Goal: Task Accomplishment & Management: Manage account settings

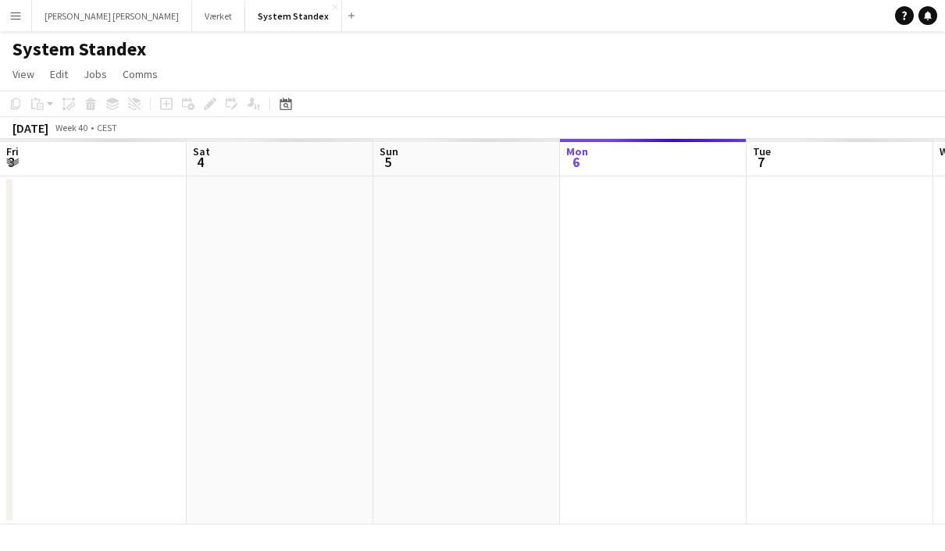
scroll to position [0, 373]
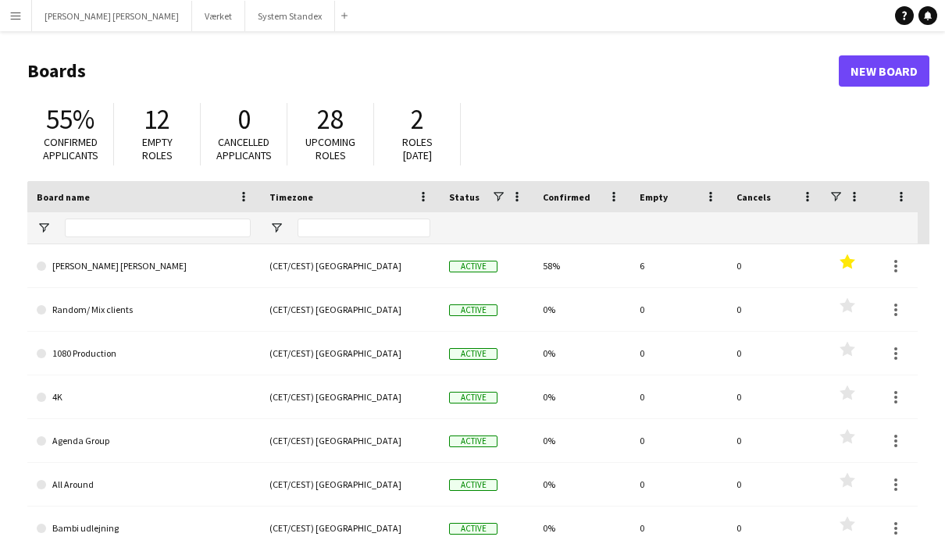
click at [17, 15] on app-icon "Menu" at bounding box center [15, 15] width 12 height 12
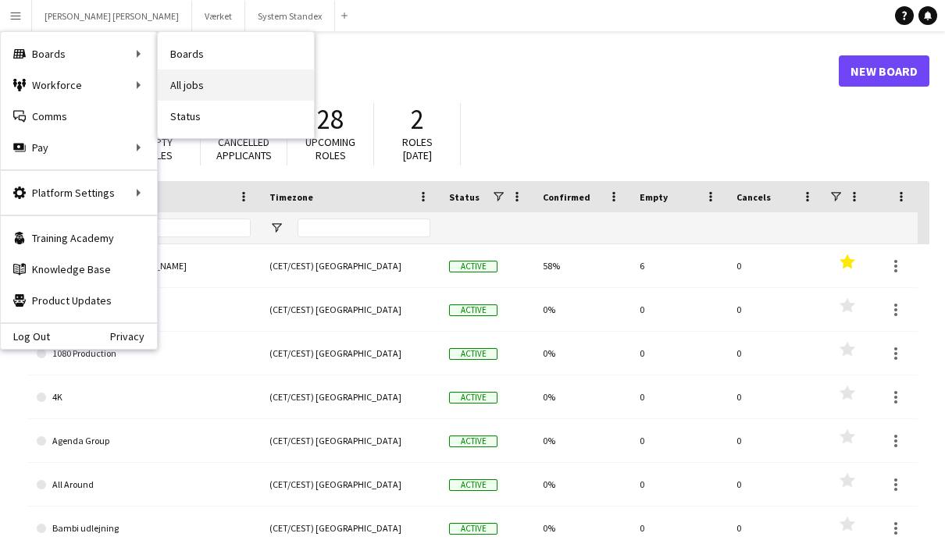
click at [204, 88] on link "All jobs" at bounding box center [236, 84] width 156 height 31
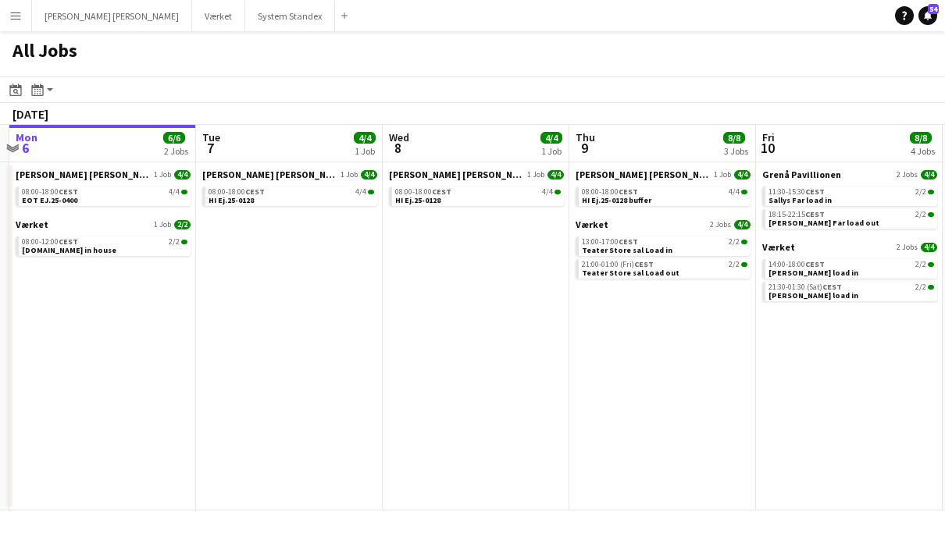
scroll to position [0, 484]
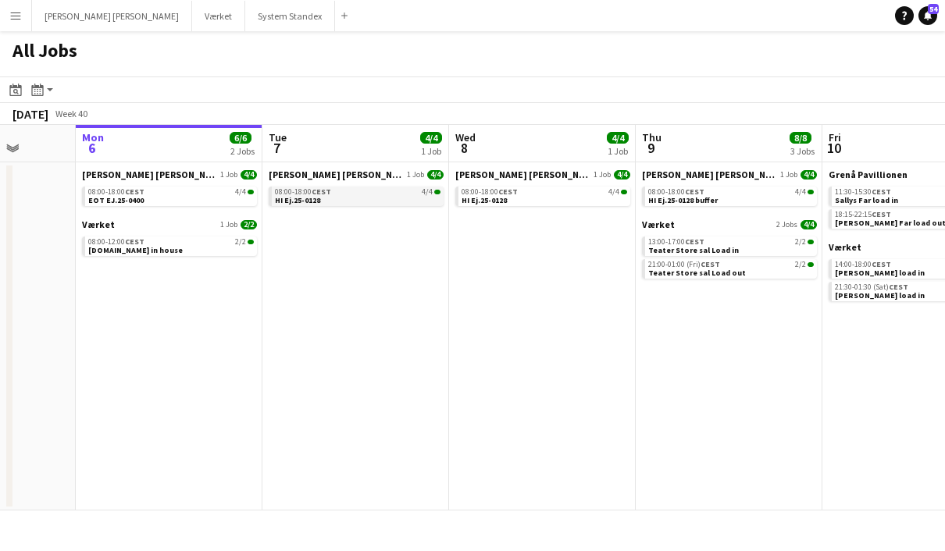
click at [322, 196] on span "CEST" at bounding box center [321, 192] width 20 height 10
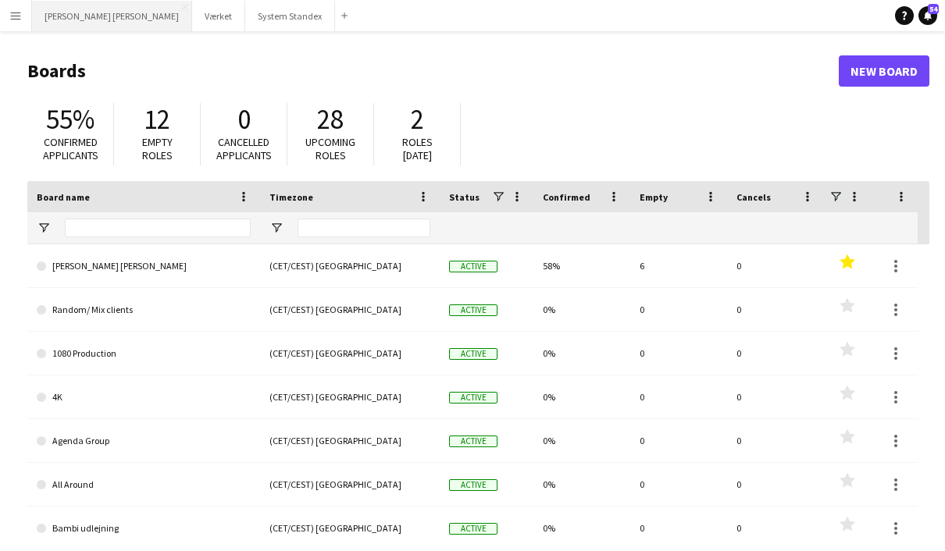
click at [92, 15] on button "[PERSON_NAME] [PERSON_NAME] Close" at bounding box center [112, 16] width 160 height 30
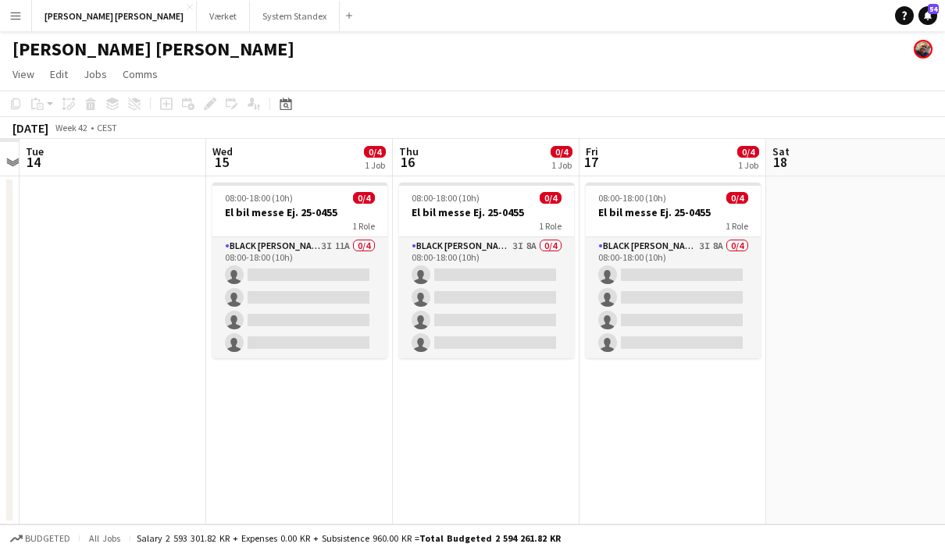
scroll to position [0, 543]
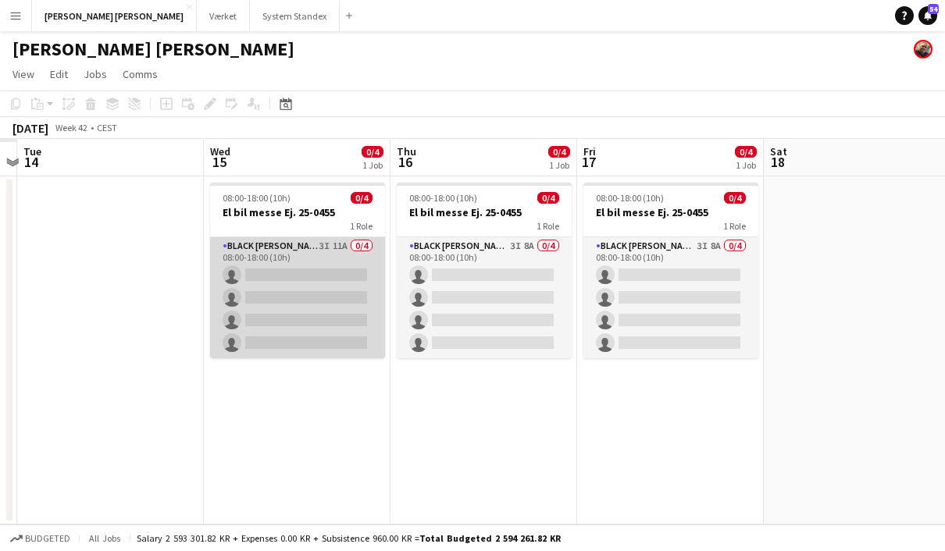
click at [330, 249] on app-card-role "Black [PERSON_NAME] Crew ([PERSON_NAME]) 3I 11A 0/4 08:00-18:00 (10h) single-ne…" at bounding box center [297, 297] width 175 height 121
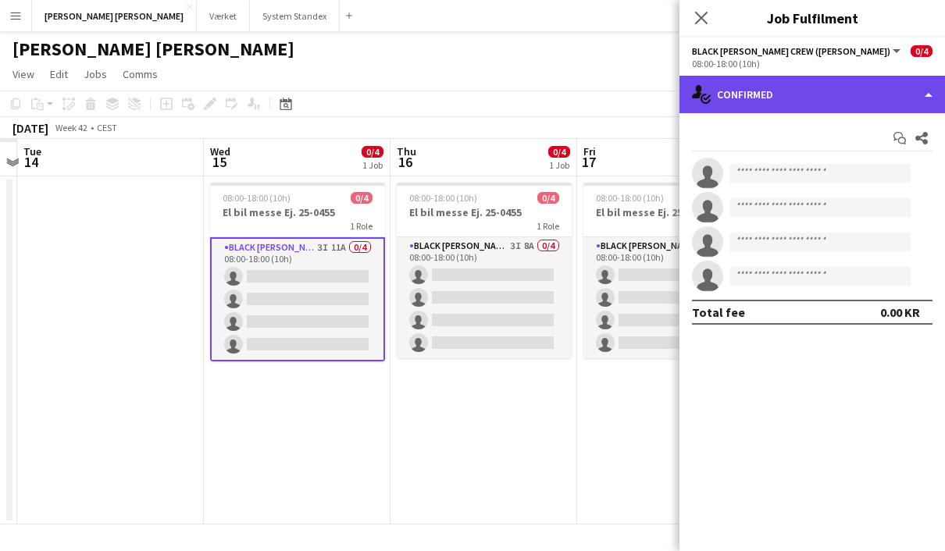
click at [927, 98] on div "single-neutral-actions-check-2 Confirmed" at bounding box center [811, 94] width 265 height 37
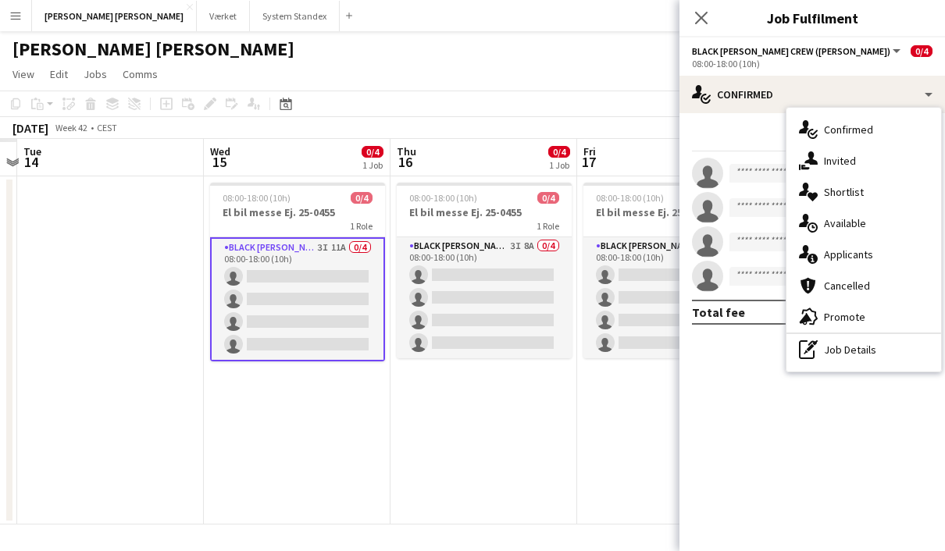
click at [869, 258] on span "Applicants" at bounding box center [848, 254] width 49 height 14
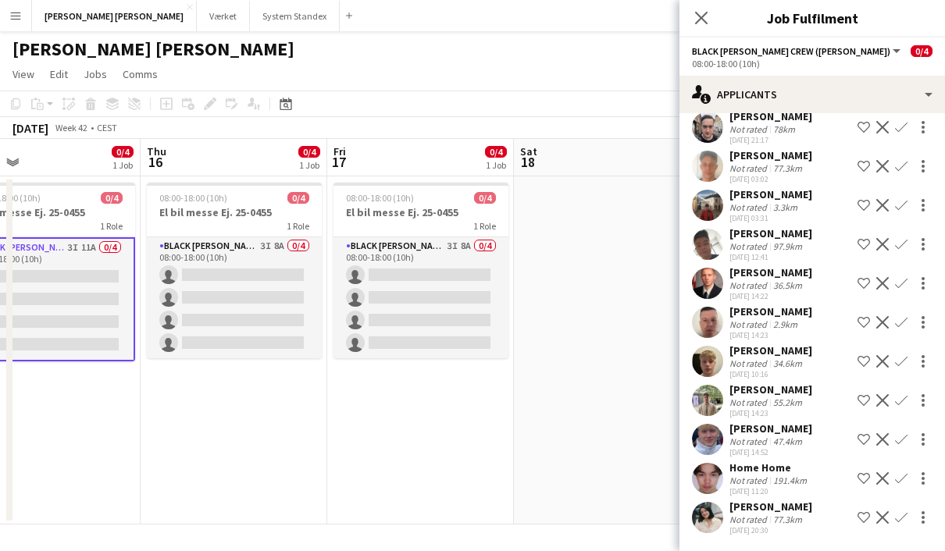
scroll to position [0, 792]
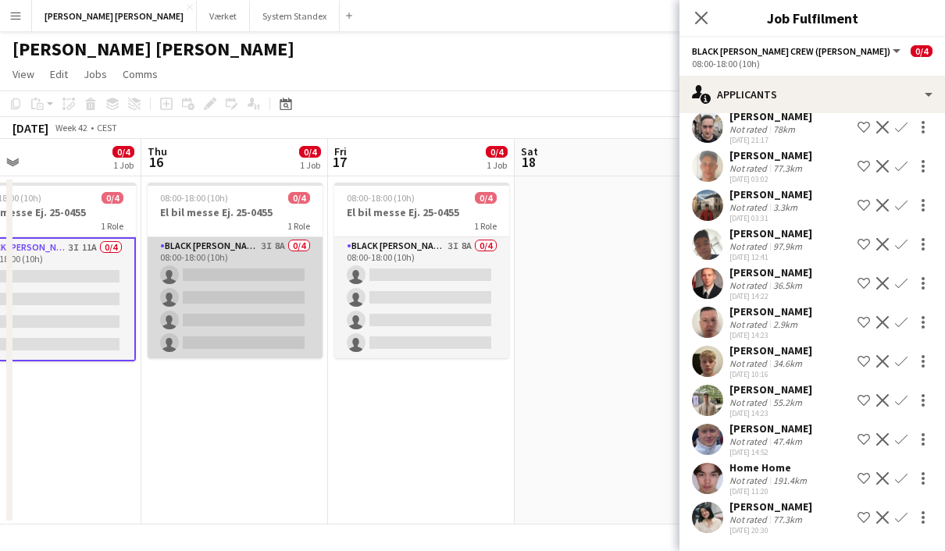
click at [247, 254] on app-card-role "Black [PERSON_NAME] Crew ([PERSON_NAME]) 3I 8A 0/4 08:00-18:00 (10h) single-neu…" at bounding box center [235, 297] width 175 height 121
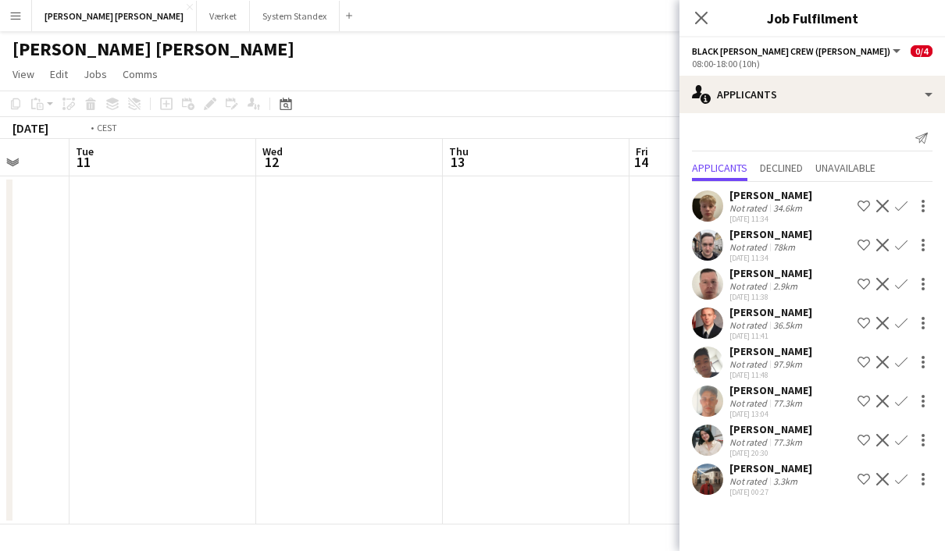
scroll to position [0, 440]
click at [703, 15] on icon "Close pop-in" at bounding box center [700, 17] width 15 height 15
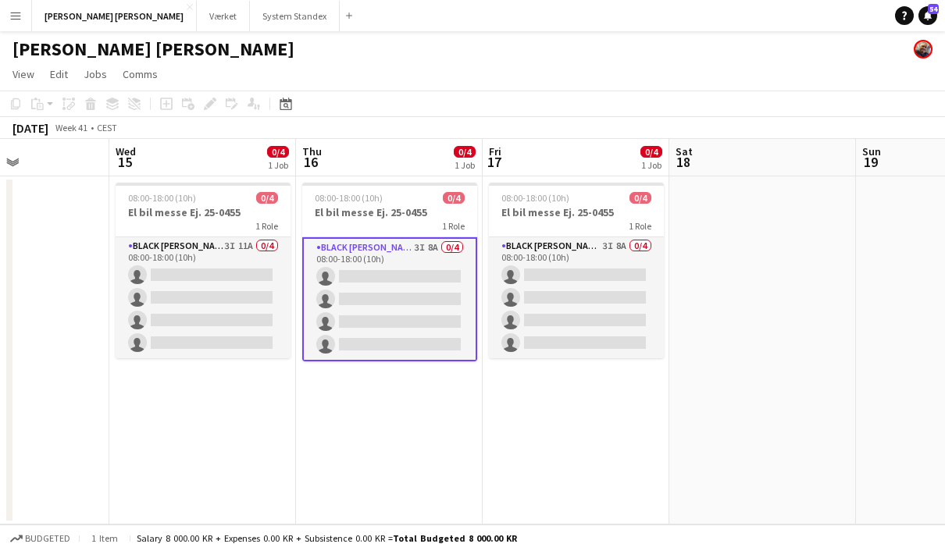
scroll to position [0, 440]
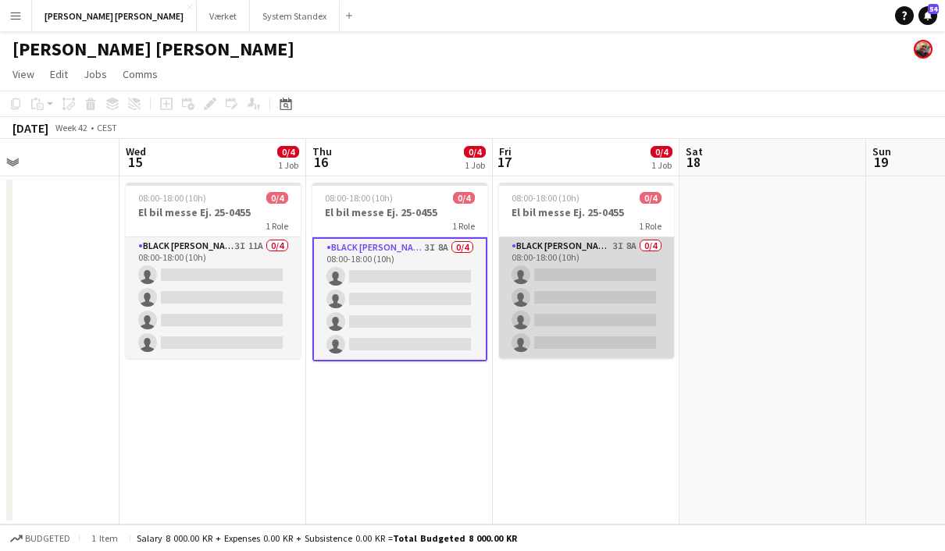
click at [609, 252] on app-card-role "Black [PERSON_NAME] Crew ([PERSON_NAME]) 3I 8A 0/4 08:00-18:00 (10h) single-neu…" at bounding box center [586, 297] width 175 height 121
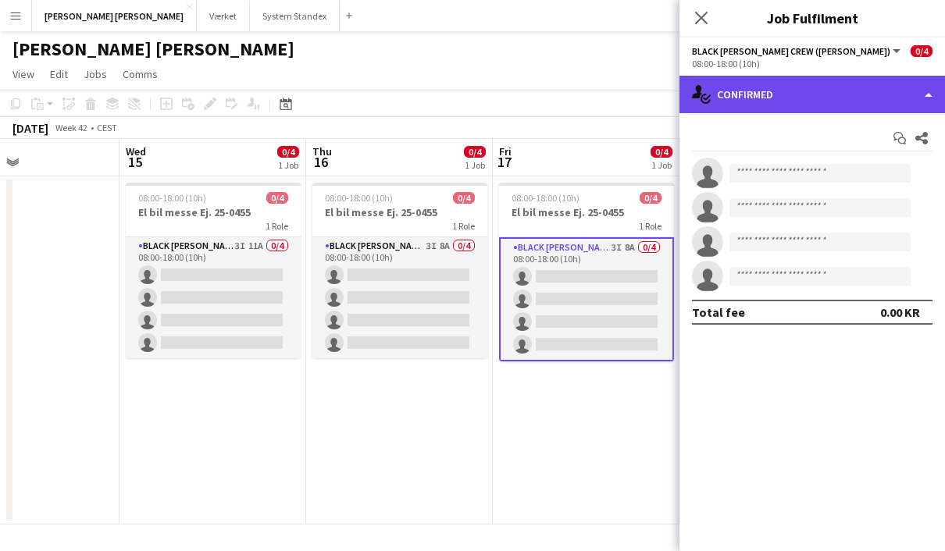
click at [923, 96] on div "single-neutral-actions-check-2 Confirmed" at bounding box center [811, 94] width 265 height 37
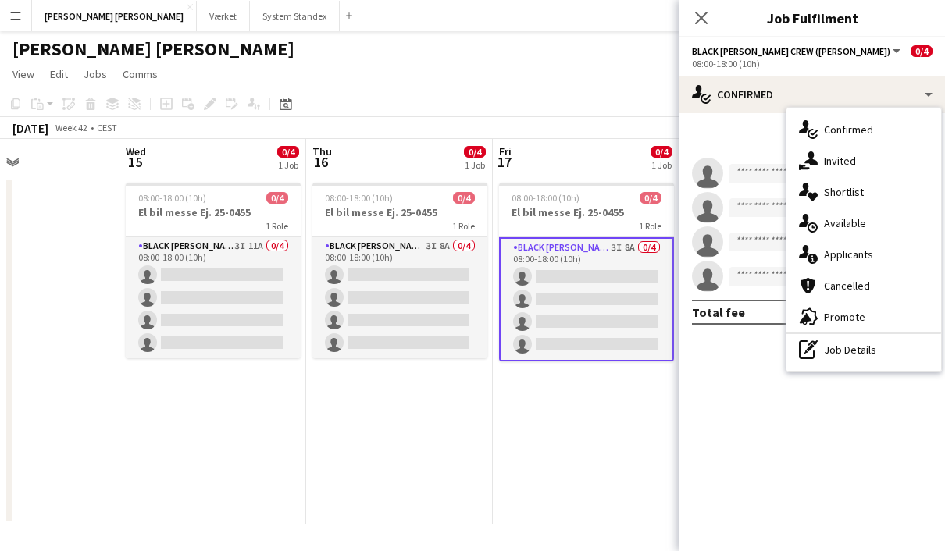
click at [870, 254] on span "Applicants" at bounding box center [848, 254] width 49 height 14
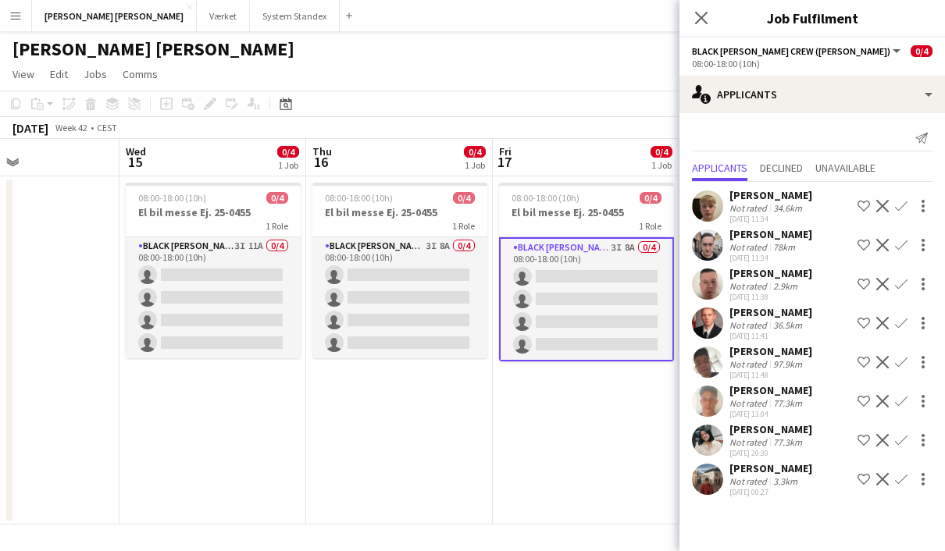
click at [804, 430] on div "[PERSON_NAME]" at bounding box center [770, 429] width 83 height 14
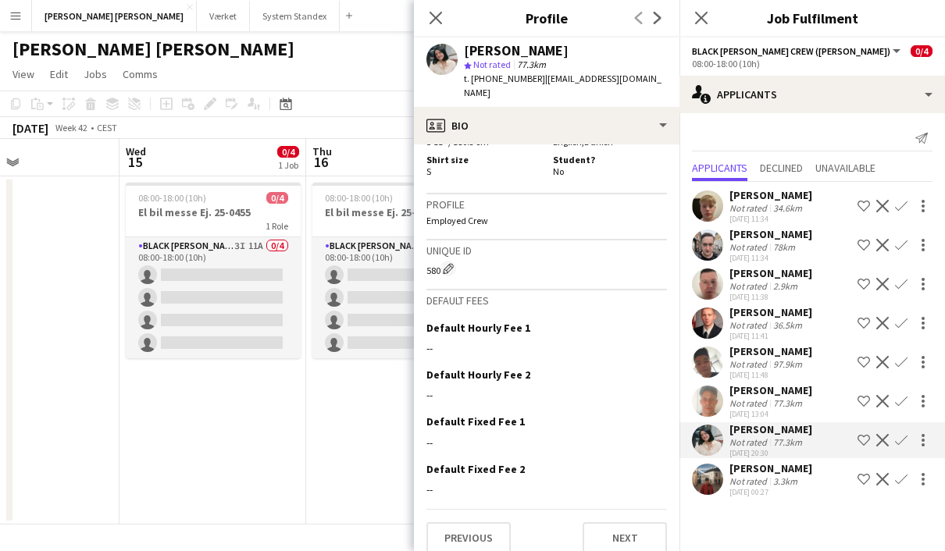
scroll to position [710, 0]
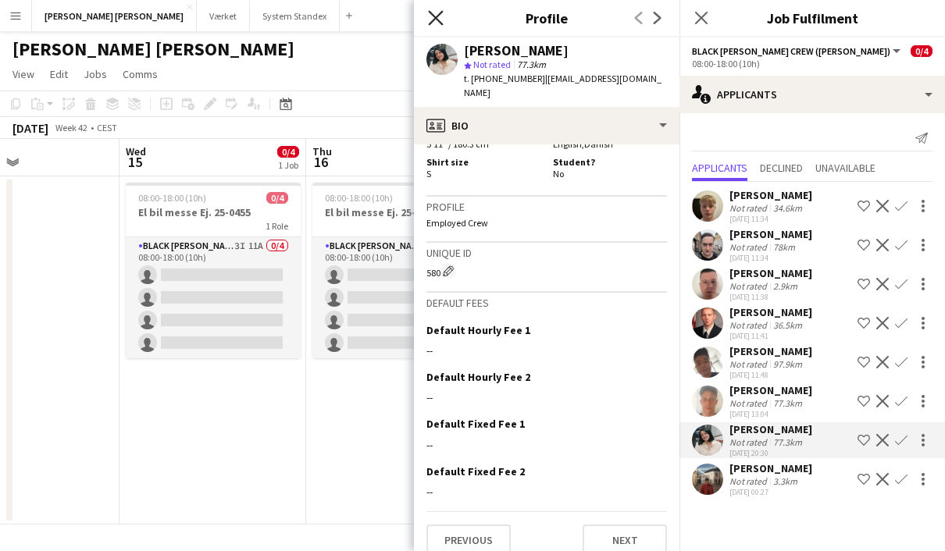
click at [439, 20] on icon "Close pop-in" at bounding box center [435, 17] width 15 height 15
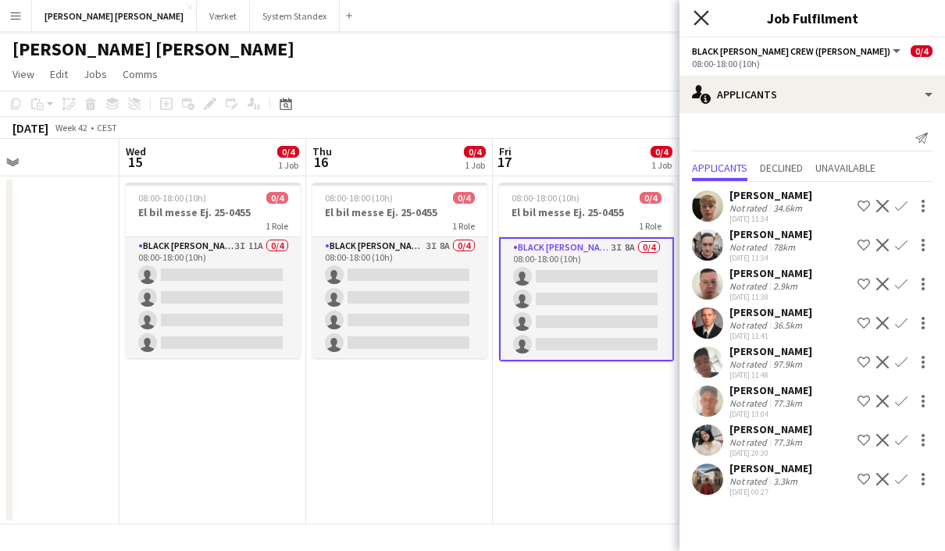
click at [703, 20] on icon at bounding box center [700, 17] width 15 height 15
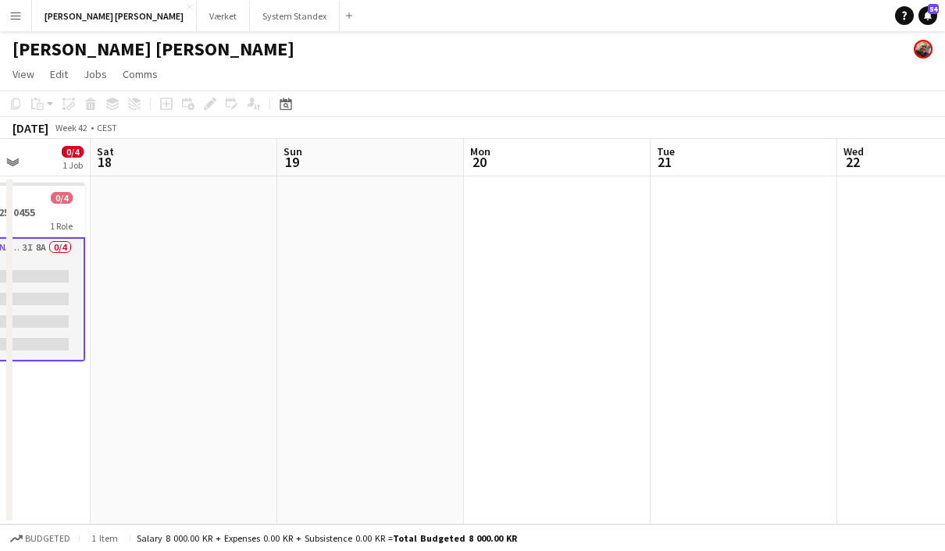
scroll to position [0, 559]
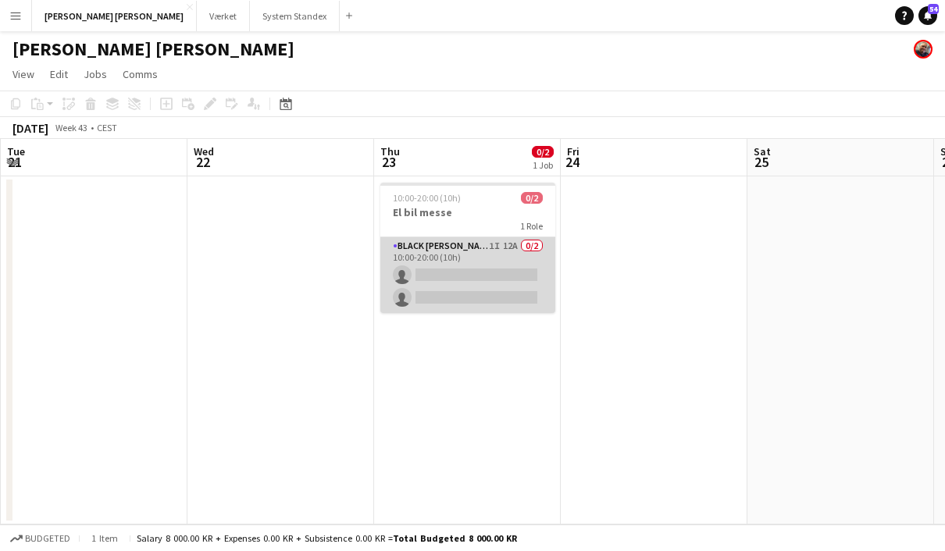
click at [472, 247] on app-card-role "Black [PERSON_NAME] Crew ([PERSON_NAME]) 1I 12A 0/2 10:00-20:00 (10h) single-ne…" at bounding box center [467, 275] width 175 height 76
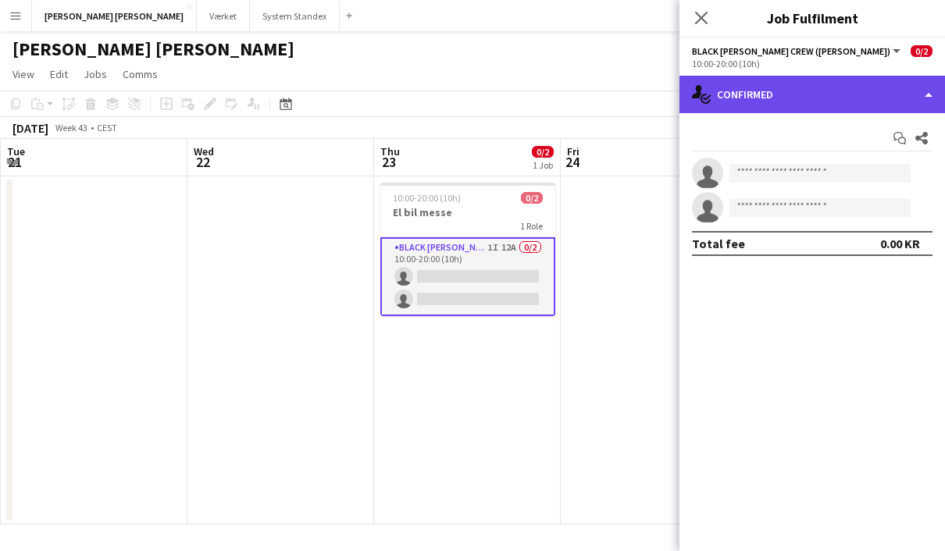
click at [934, 94] on div "single-neutral-actions-check-2 Confirmed" at bounding box center [811, 94] width 265 height 37
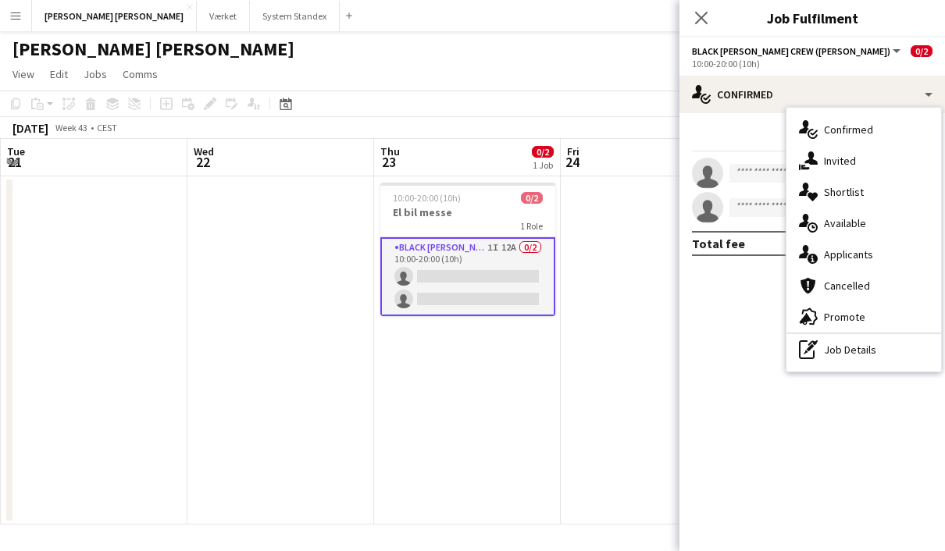
click at [860, 256] on span "Applicants" at bounding box center [848, 254] width 49 height 14
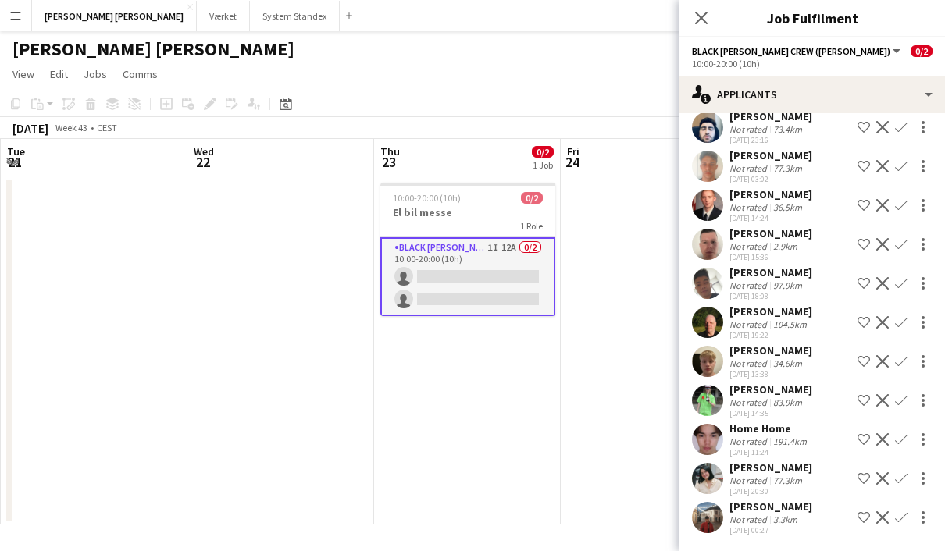
scroll to position [118, 0]
click at [555, 441] on app-date-cell "10:00-20:00 (10h) 0/2 El bil messe 1 Role Black [PERSON_NAME] Crew ([PERSON_NAM…" at bounding box center [467, 350] width 187 height 348
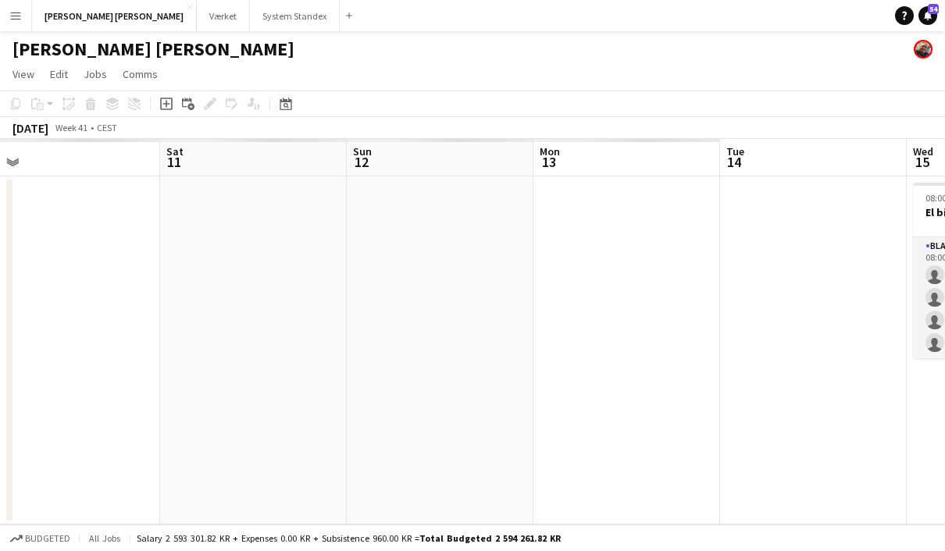
scroll to position [0, 548]
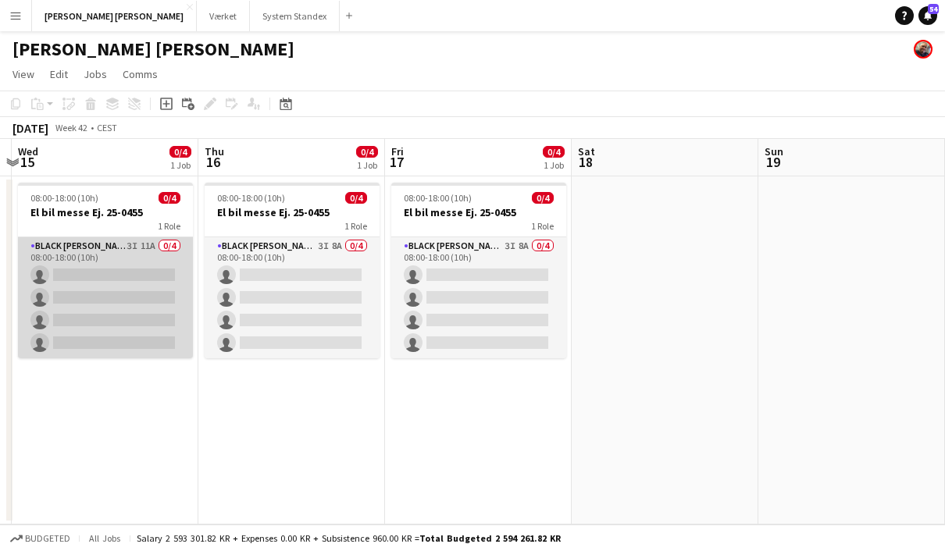
click at [129, 246] on app-card-role "Black [PERSON_NAME] Crew ([PERSON_NAME]) 3I 11A 0/4 08:00-18:00 (10h) single-ne…" at bounding box center [105, 297] width 175 height 121
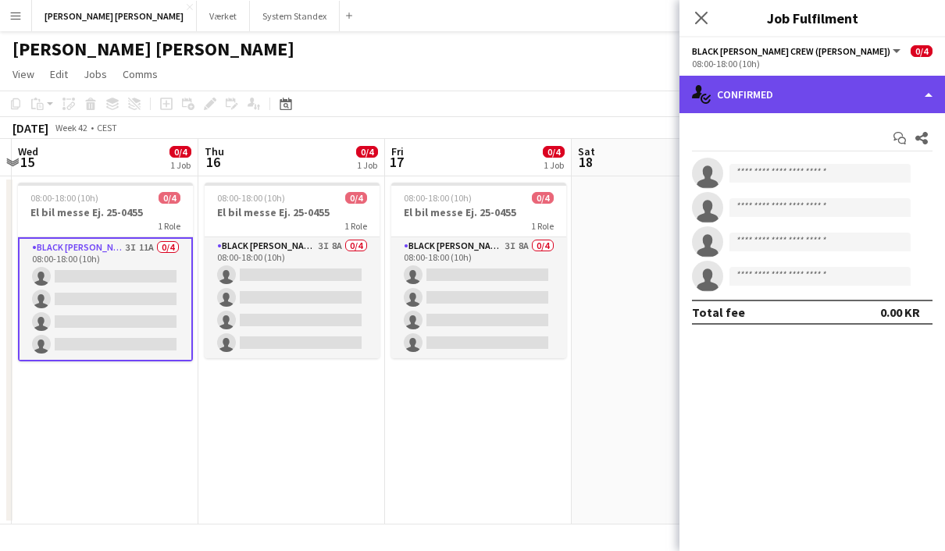
click at [914, 102] on div "single-neutral-actions-check-2 Confirmed" at bounding box center [811, 94] width 265 height 37
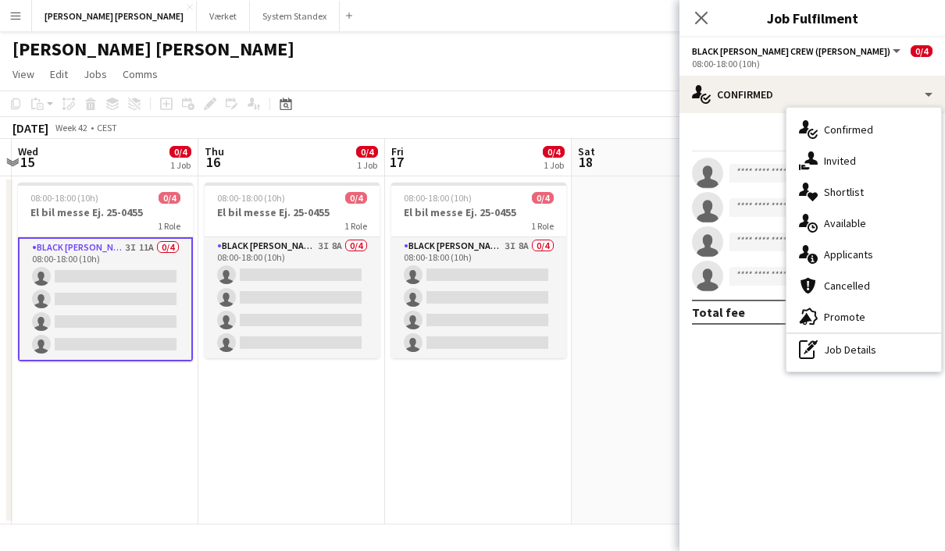
click at [861, 166] on div "single-neutral-actions-share-1 Invited" at bounding box center [863, 160] width 155 height 31
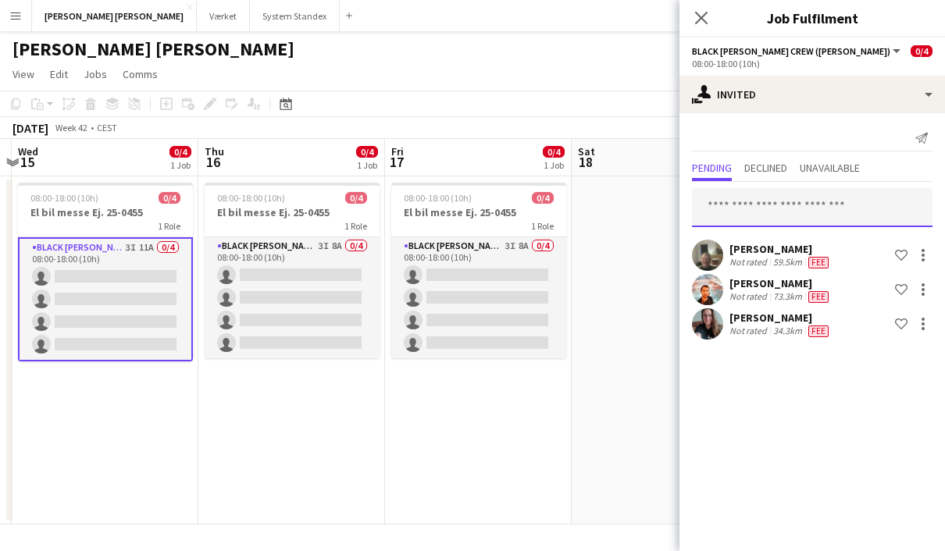
click at [770, 201] on input "text" at bounding box center [812, 207] width 240 height 39
type input "*"
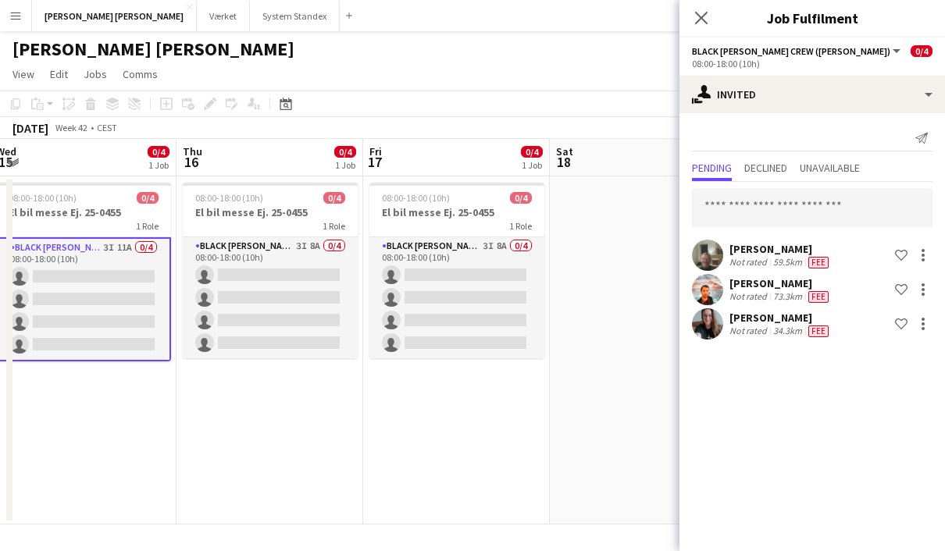
drag, startPoint x: 529, startPoint y: 444, endPoint x: 499, endPoint y: 440, distance: 30.7
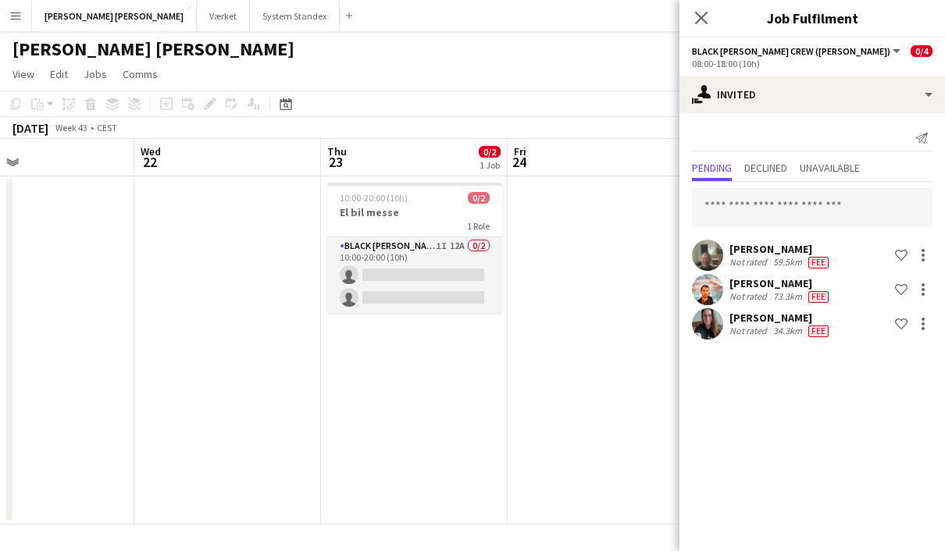
scroll to position [0, 601]
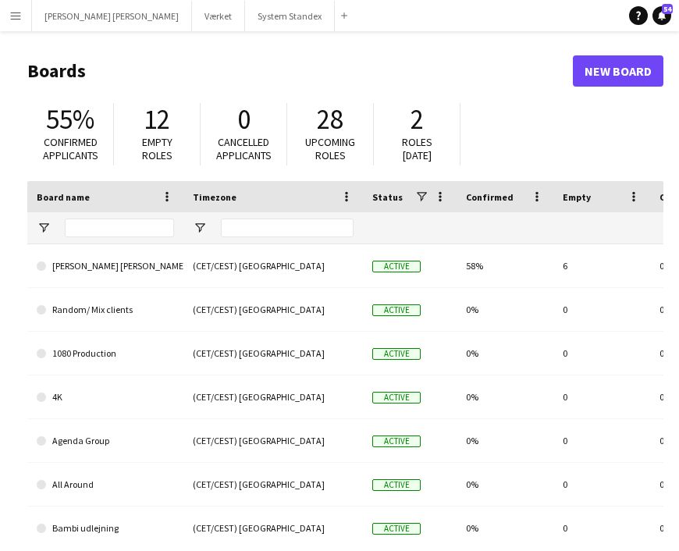
click at [135, 44] on main "Boards New Board 55% Confirmed applicants 12 Empty roles 0 Cancelled applicants…" at bounding box center [339, 313] width 679 height 564
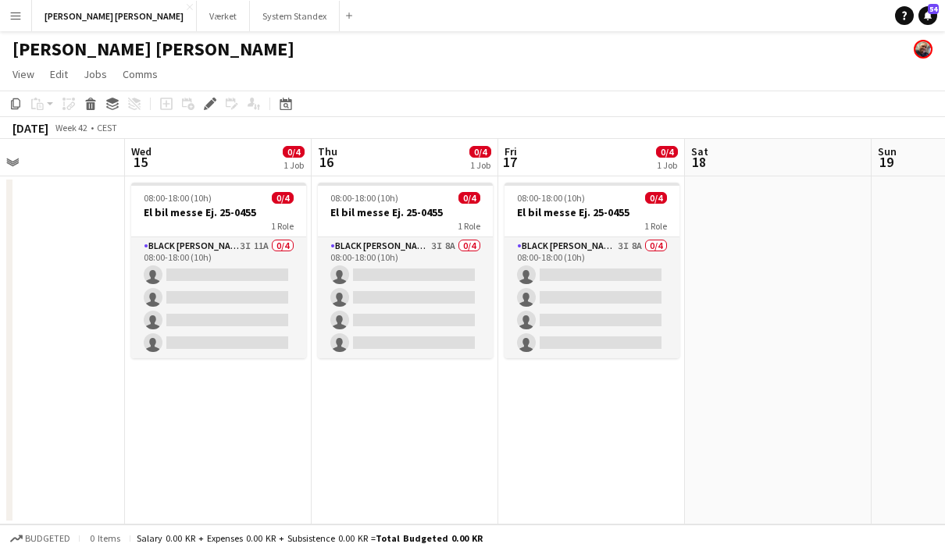
scroll to position [0, 424]
